Goal: Find specific page/section: Find specific page/section

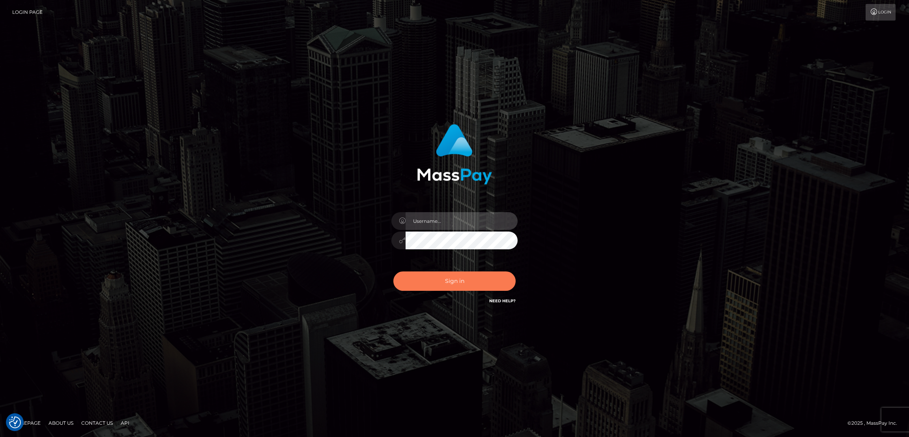
type input "df.es"
click at [444, 277] on button "Sign in" at bounding box center [455, 280] width 122 height 19
type input "df.es"
click at [479, 282] on button "Sign in" at bounding box center [455, 280] width 122 height 19
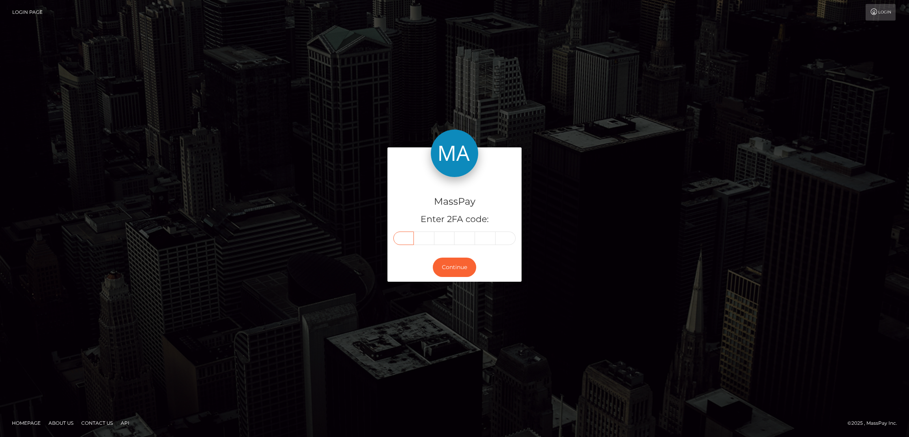
click at [407, 240] on input "text" at bounding box center [404, 237] width 21 height 13
paste input "5"
type input "5"
type input "8"
type input "9"
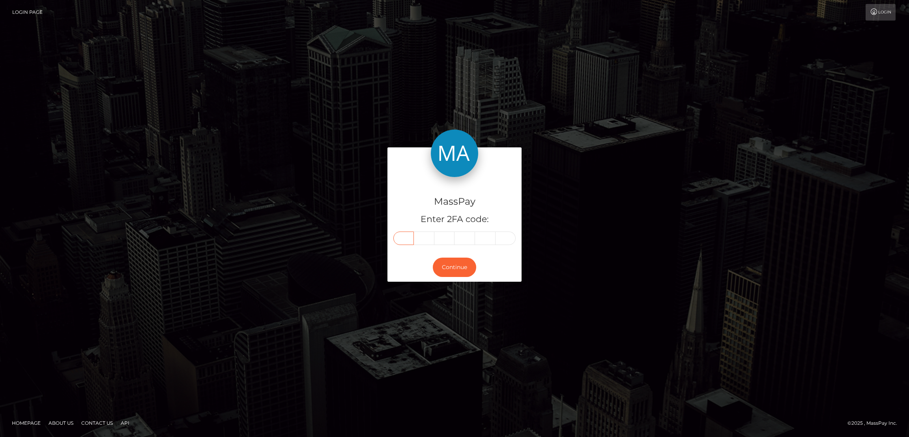
type input "0"
type input "2"
click at [459, 265] on button "Continue" at bounding box center [454, 266] width 43 height 19
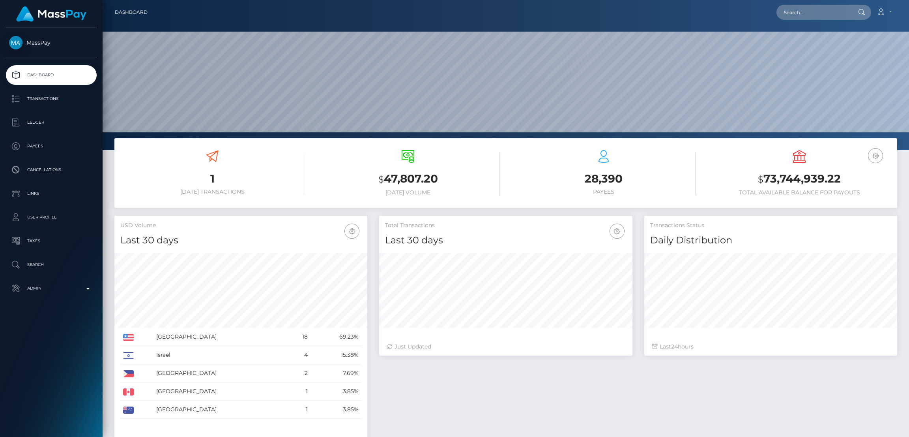
scroll to position [140, 253]
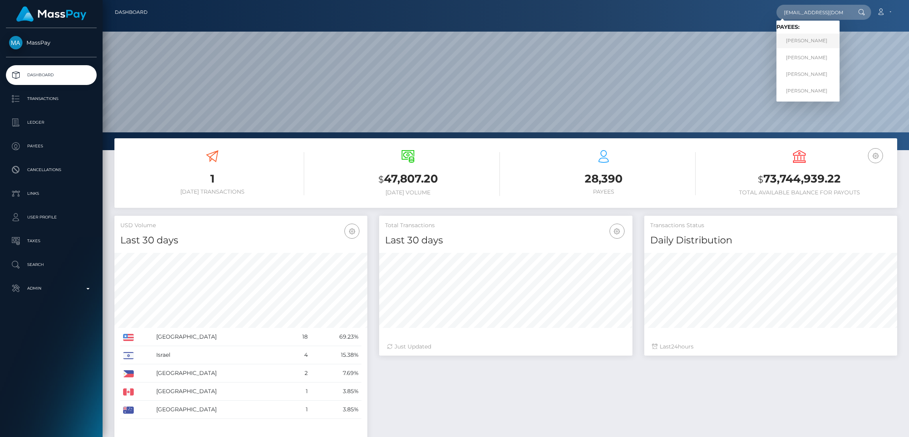
type input "lolafawn18@gmail.com"
click at [805, 41] on link "KAITLYN MARIE KANE" at bounding box center [808, 41] width 63 height 15
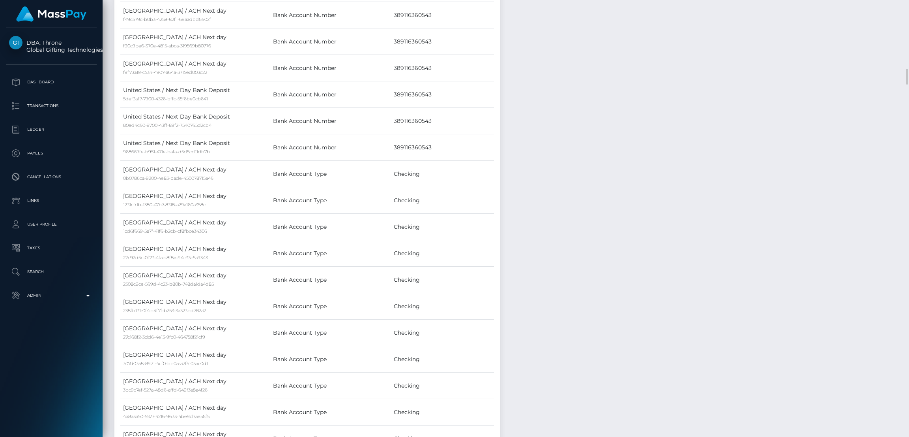
scroll to position [1421, 0]
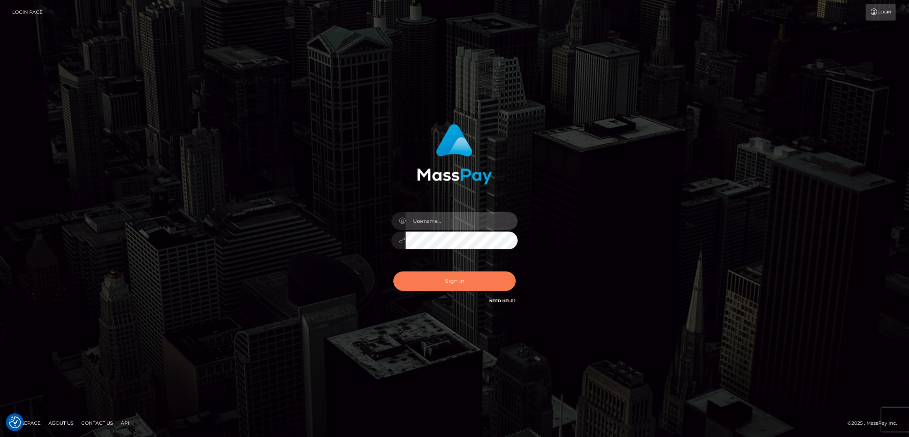
type input "df.es"
click at [446, 276] on button "Sign in" at bounding box center [455, 280] width 122 height 19
type input "df.es"
click at [472, 278] on button "Sign in" at bounding box center [455, 280] width 122 height 19
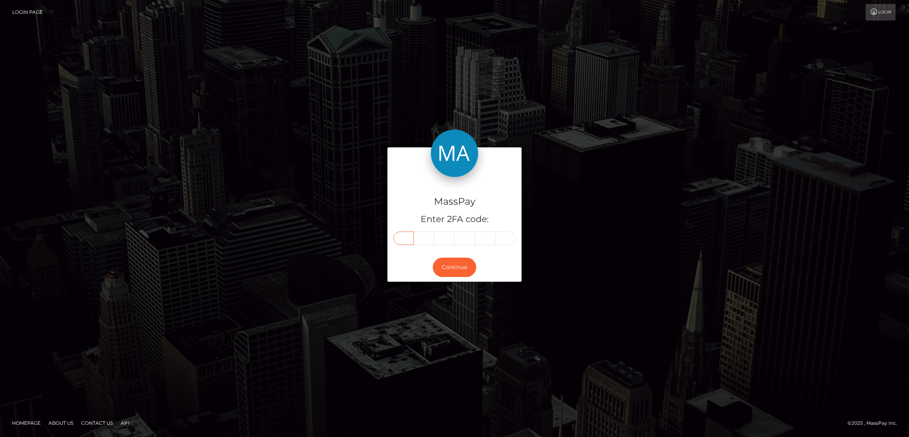
click at [409, 236] on input "text" at bounding box center [404, 237] width 21 height 13
paste input "7"
type input "7"
type input "9"
type input "5"
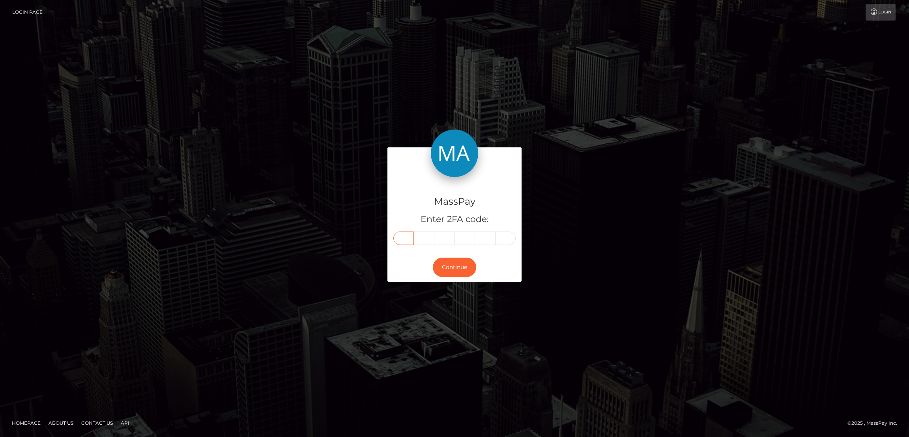
type input "6"
type input "9"
type input "0"
drag, startPoint x: 461, startPoint y: 260, endPoint x: 462, endPoint y: 266, distance: 5.7
click at [461, 261] on button "Continue" at bounding box center [454, 266] width 43 height 19
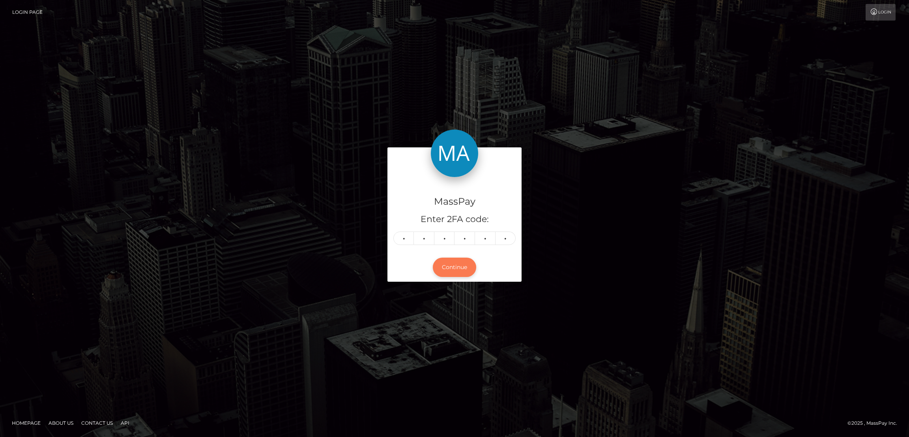
click at [466, 264] on button "Continue" at bounding box center [454, 266] width 43 height 19
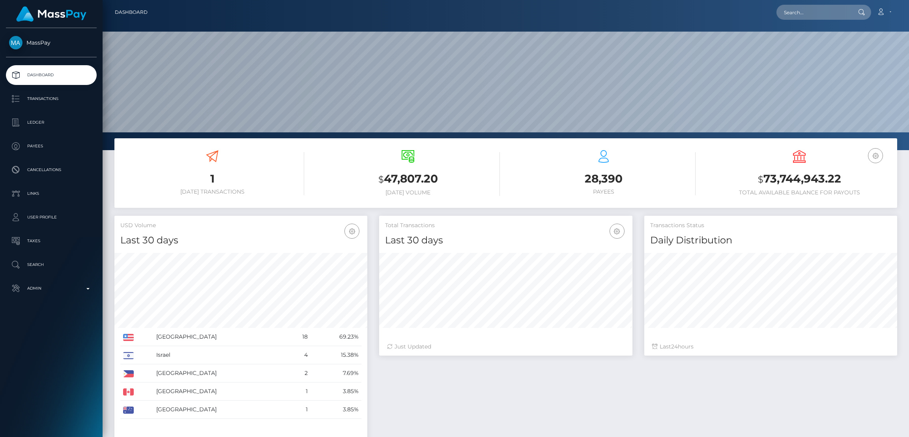
scroll to position [140, 253]
click at [792, 14] on input "text" at bounding box center [814, 12] width 74 height 15
paste input "face.blanca@gmail.com"
click at [793, 15] on input "face.blanca@gmail.com" at bounding box center [814, 12] width 74 height 15
paste input "tlb.1991@icloud"
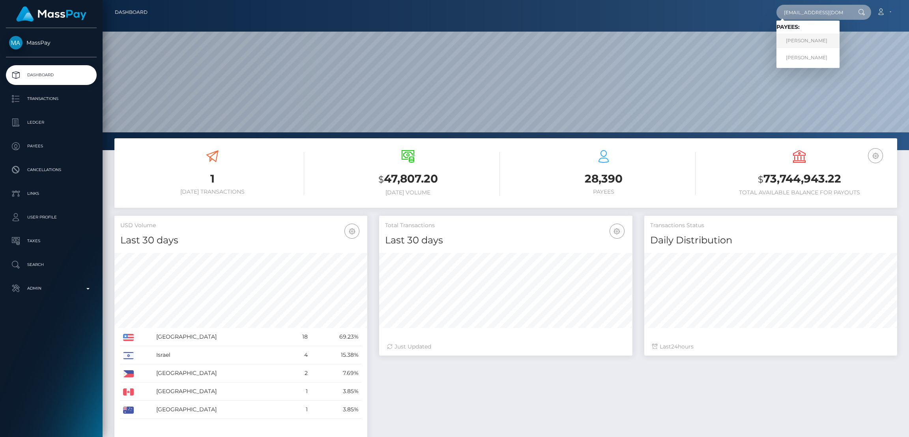
type input "tlb.1991@icloud.com"
click at [804, 38] on link "Tracy Bourgeois" at bounding box center [808, 41] width 63 height 15
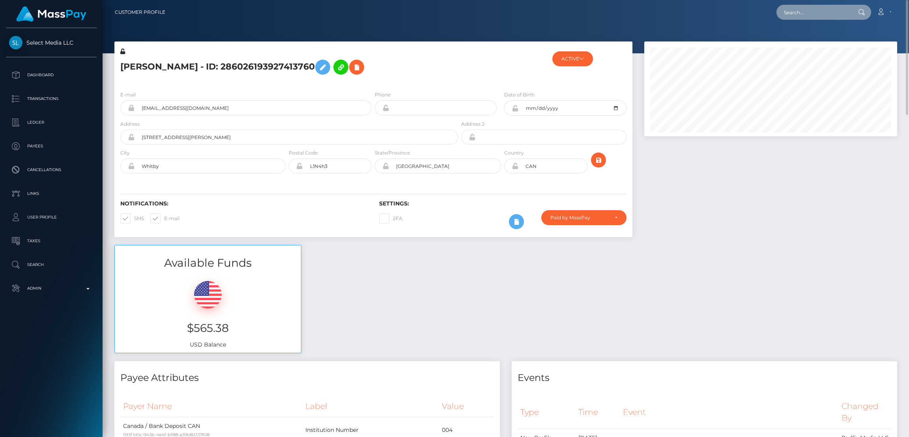
click at [804, 12] on input "text" at bounding box center [814, 12] width 74 height 15
paste input "To make a withdrawal transaction, please follow these steps: 1. Log in to MassP…"
type input "To make a withdrawal transaction, please follow these steps: 1. Log in to MassP…"
paste input "[EMAIL_ADDRESS][DOMAIN_NAME]"
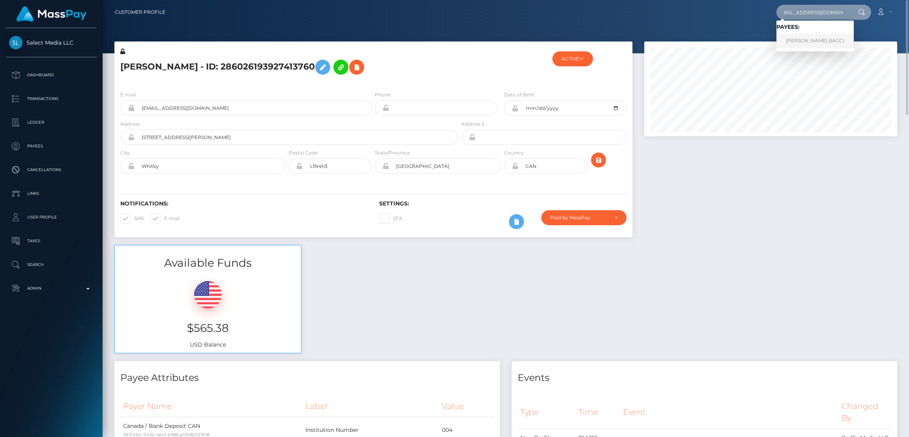
type input "[EMAIL_ADDRESS][DOMAIN_NAME]"
click at [797, 35] on link "YAGIZ BERK BAGCI" at bounding box center [815, 41] width 77 height 15
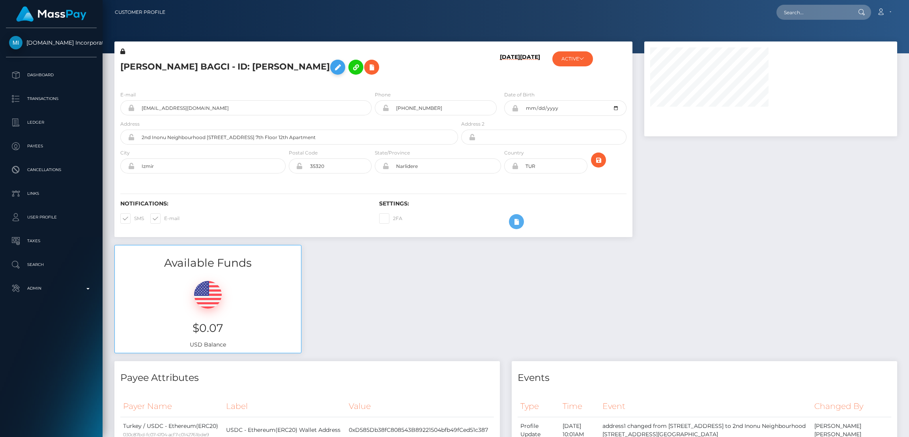
click at [333, 69] on icon at bounding box center [337, 67] width 9 height 10
click at [333, 67] on icon at bounding box center [337, 67] width 9 height 10
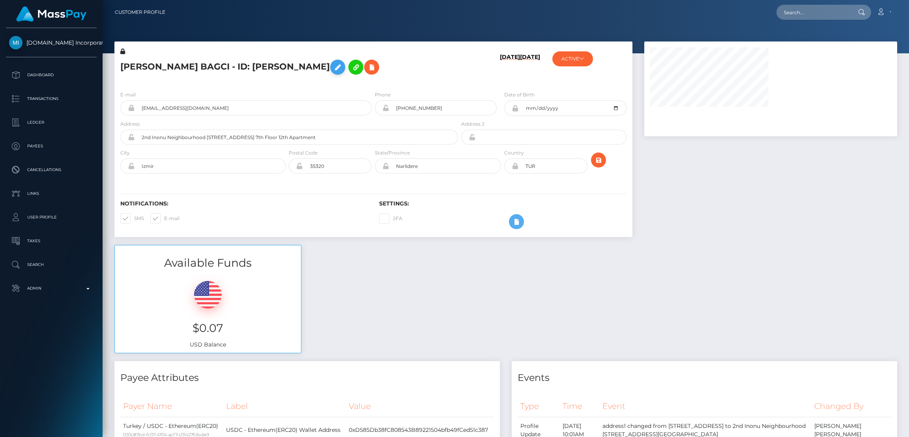
click at [333, 67] on icon at bounding box center [337, 67] width 9 height 10
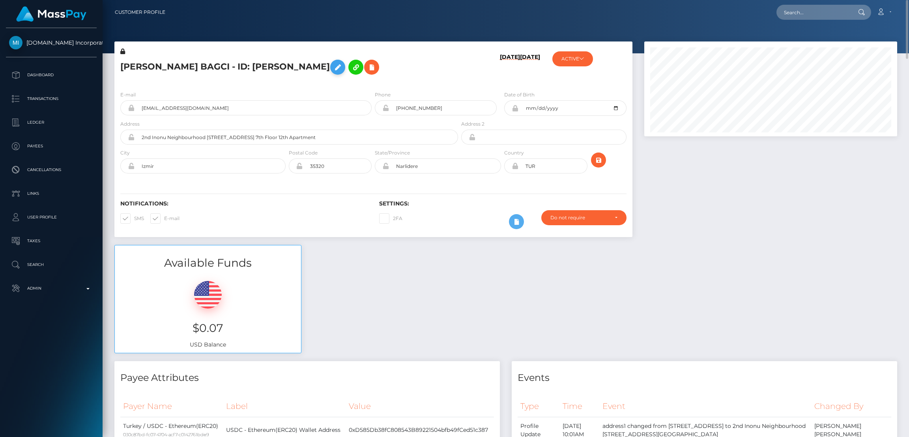
click at [333, 67] on icon at bounding box center [337, 67] width 9 height 10
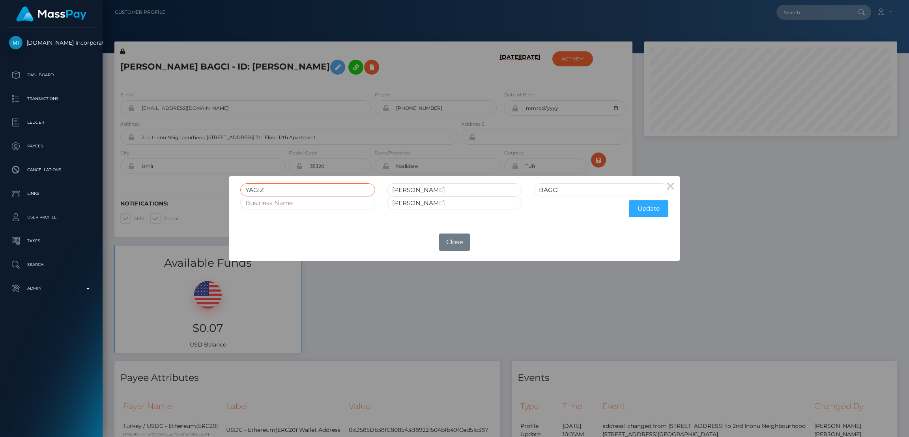
click at [257, 189] on input "YAGIZ" at bounding box center [307, 189] width 135 height 13
click at [792, 19] on div "× YAGIZ BERK BAGCI Yagiz Berk Update OK No Close" at bounding box center [454, 218] width 909 height 437
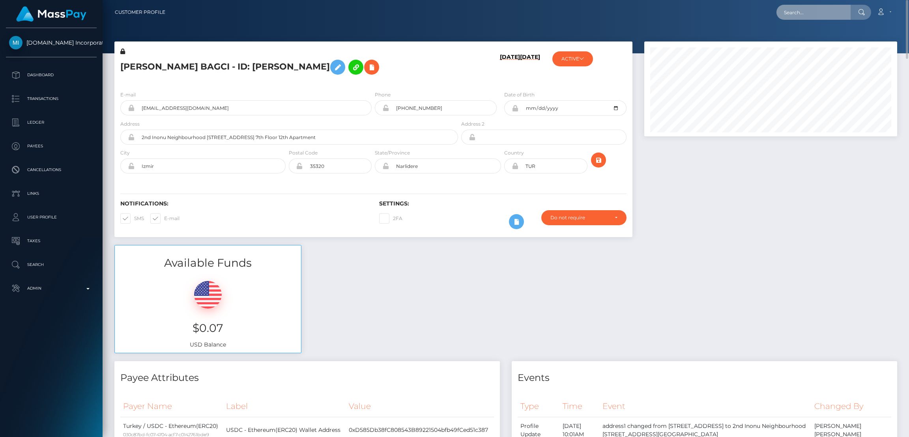
click at [797, 13] on input "text" at bounding box center [814, 12] width 74 height 15
paste input "amysticgoddess@gmail.com"
type input "amysticgoddess@gmail.com"
click at [808, 43] on link "LUCIA MACCHI" at bounding box center [815, 41] width 77 height 15
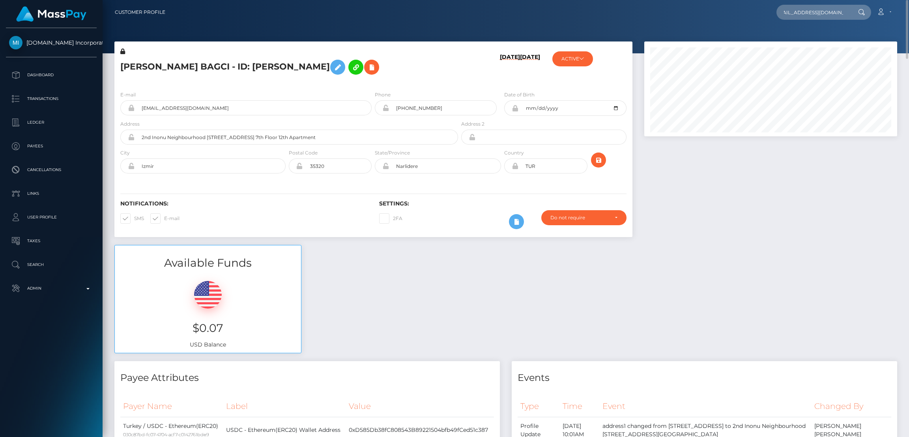
scroll to position [0, 0]
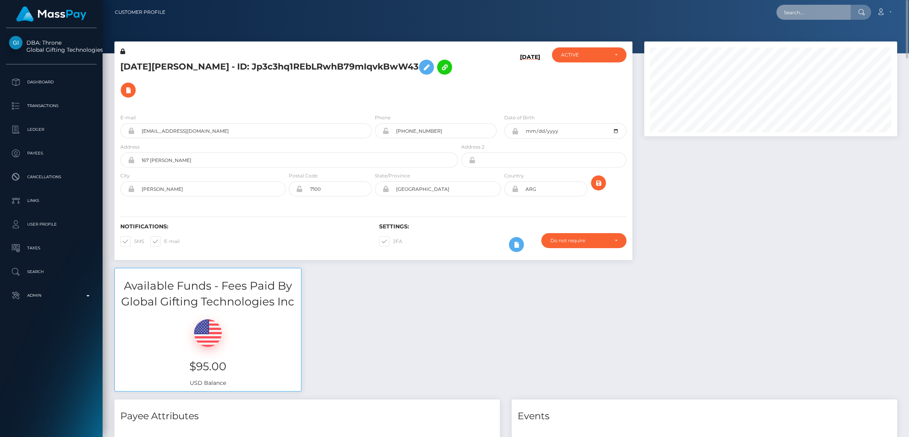
click at [797, 14] on input "text" at bounding box center [814, 12] width 74 height 15
paste input "langhanna100@gmail.com"
click at [797, 15] on input "langhanna100@gmail.com" at bounding box center [814, 12] width 74 height 15
paste input "shademower"
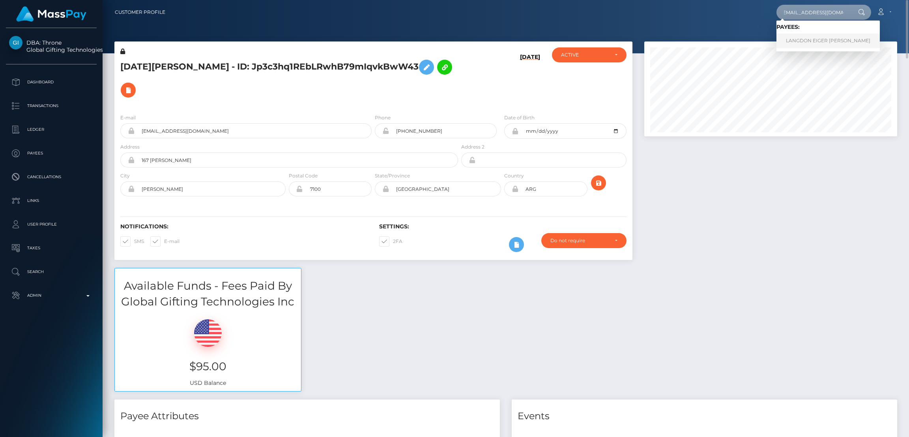
type input "shademower@gmail.com"
click at [795, 41] on link "LANGDON EIGER HANNA" at bounding box center [828, 41] width 103 height 15
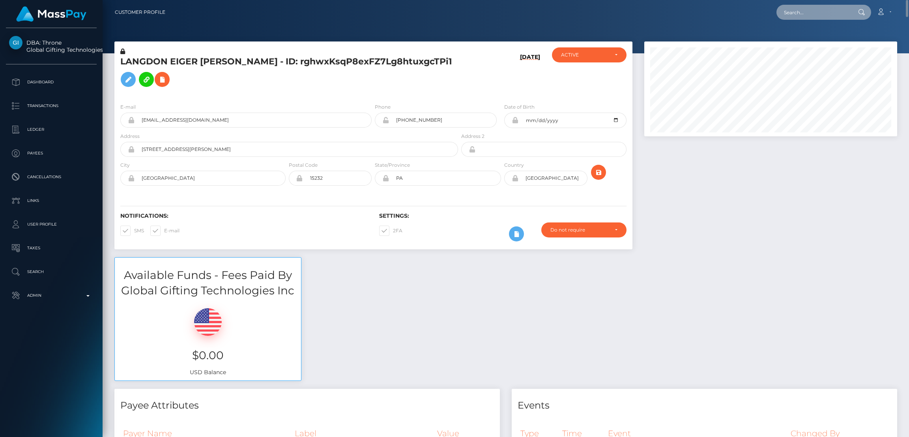
click at [818, 10] on input "text" at bounding box center [814, 12] width 74 height 15
paste input "[EMAIL_ADDRESS][DOMAIN_NAME]"
type input "flora.secretsoles@gmail.com"
click at [800, 41] on link "SAVANNAH PAIGE HARVEY" at bounding box center [808, 41] width 63 height 15
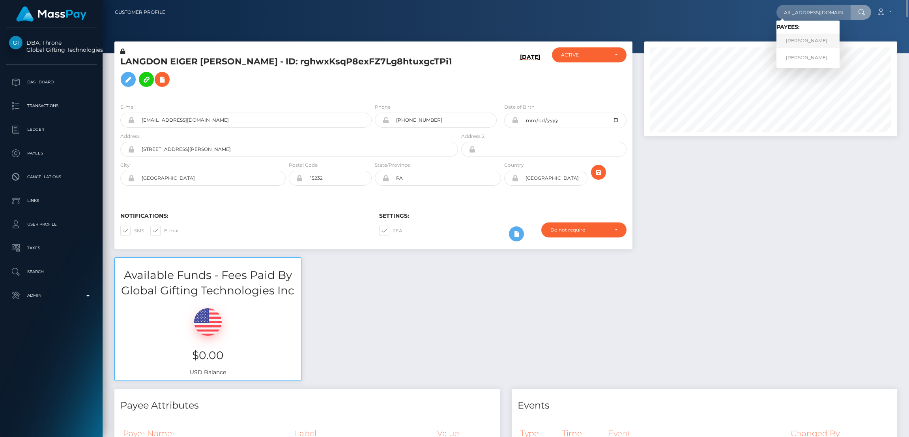
scroll to position [0, 0]
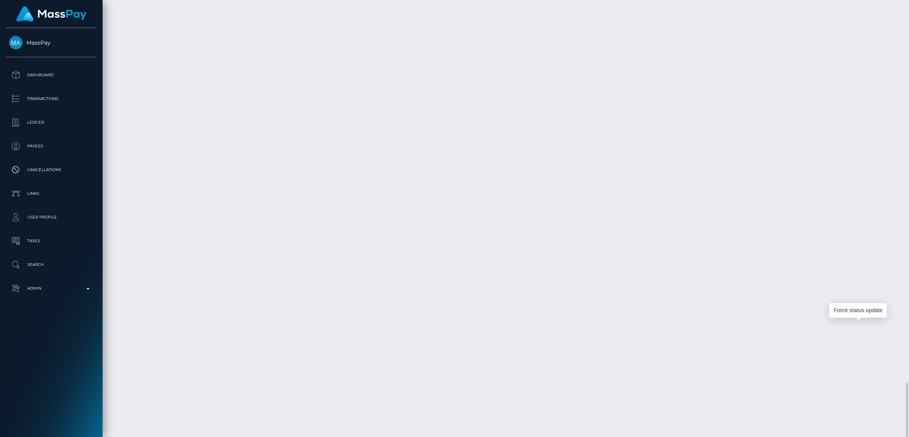
scroll to position [94, 253]
click at [860, 310] on div "Force status update" at bounding box center [859, 310] width 58 height 15
